Goal: Task Accomplishment & Management: Manage account settings

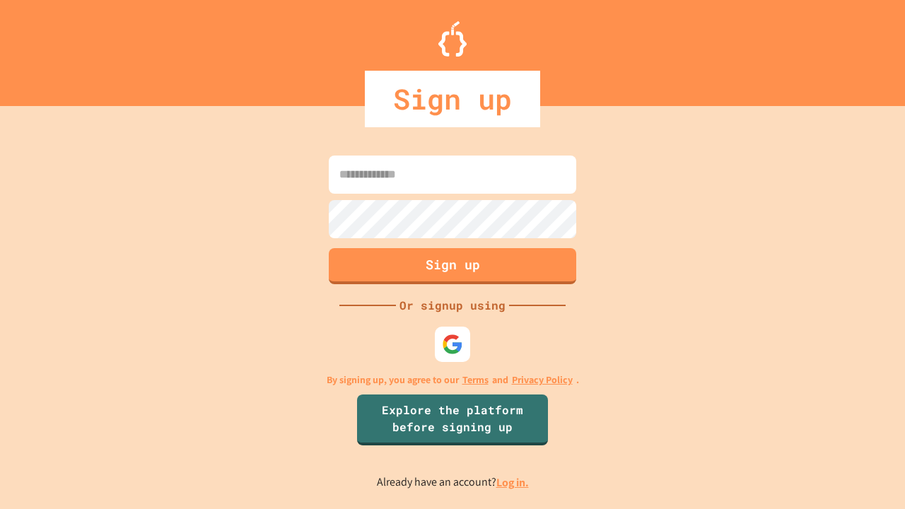
click at [513, 482] on link "Log in." at bounding box center [512, 482] width 33 height 15
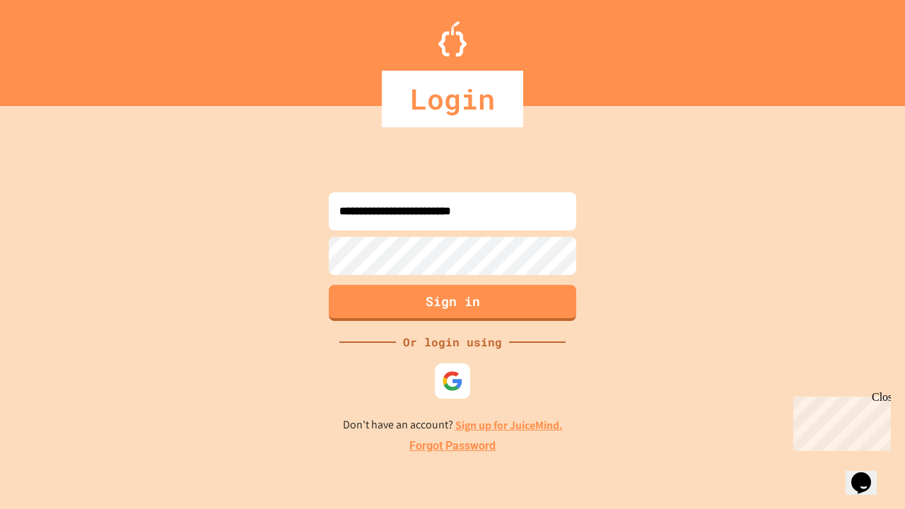
type input "**********"
